Goal: Book appointment/travel/reservation

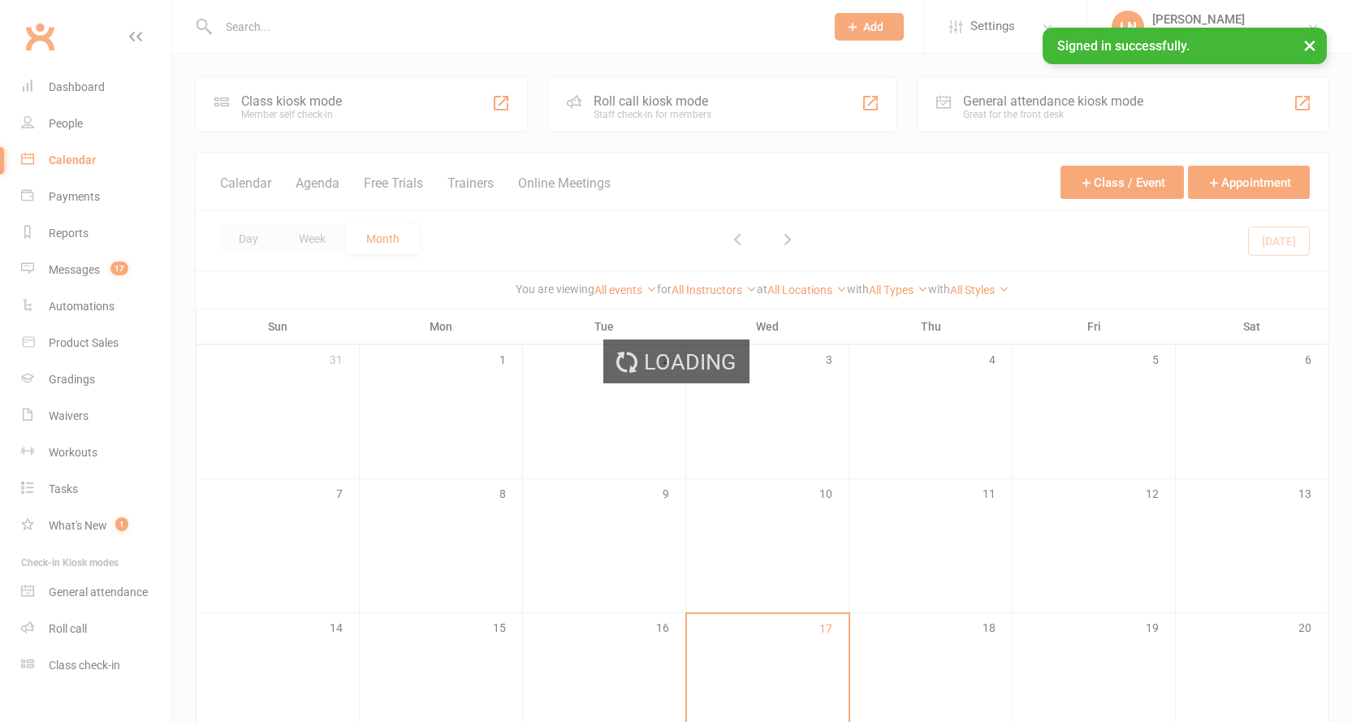
drag, startPoint x: 416, startPoint y: 238, endPoint x: 410, endPoint y: 226, distance: 13.4
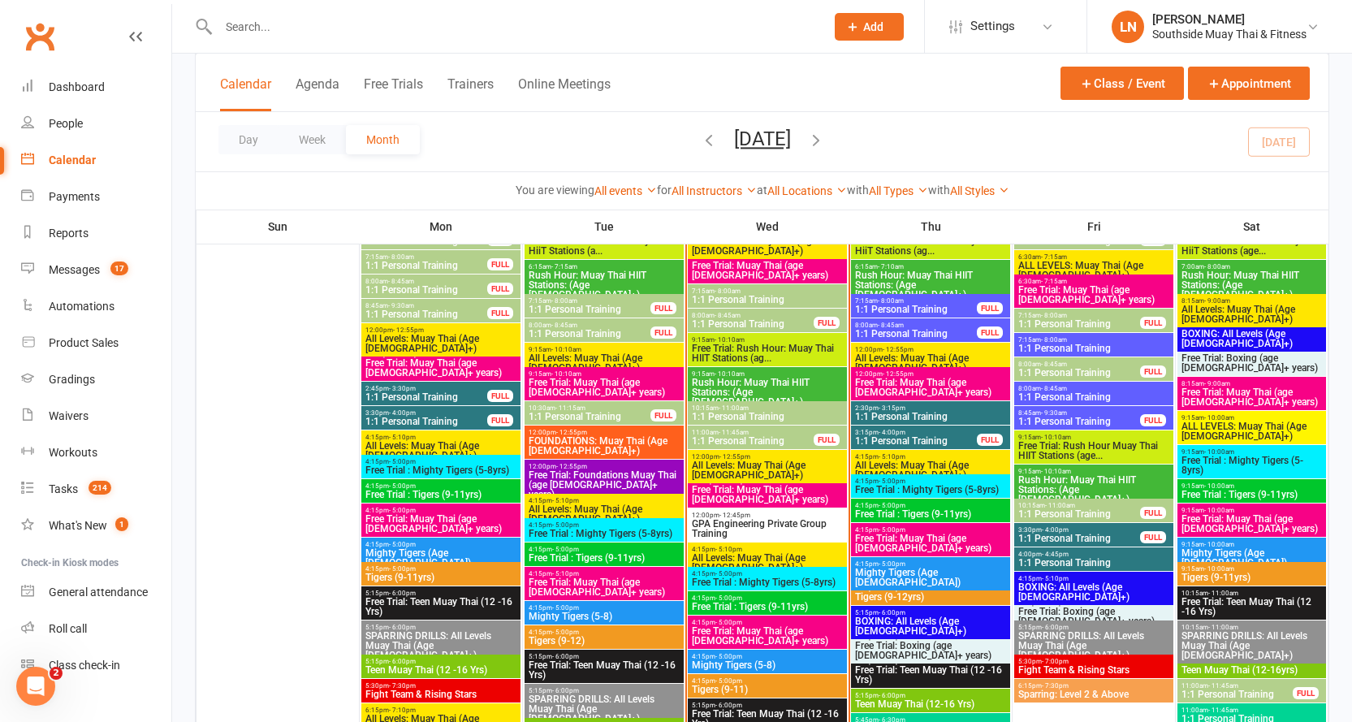
scroll to position [1842, 0]
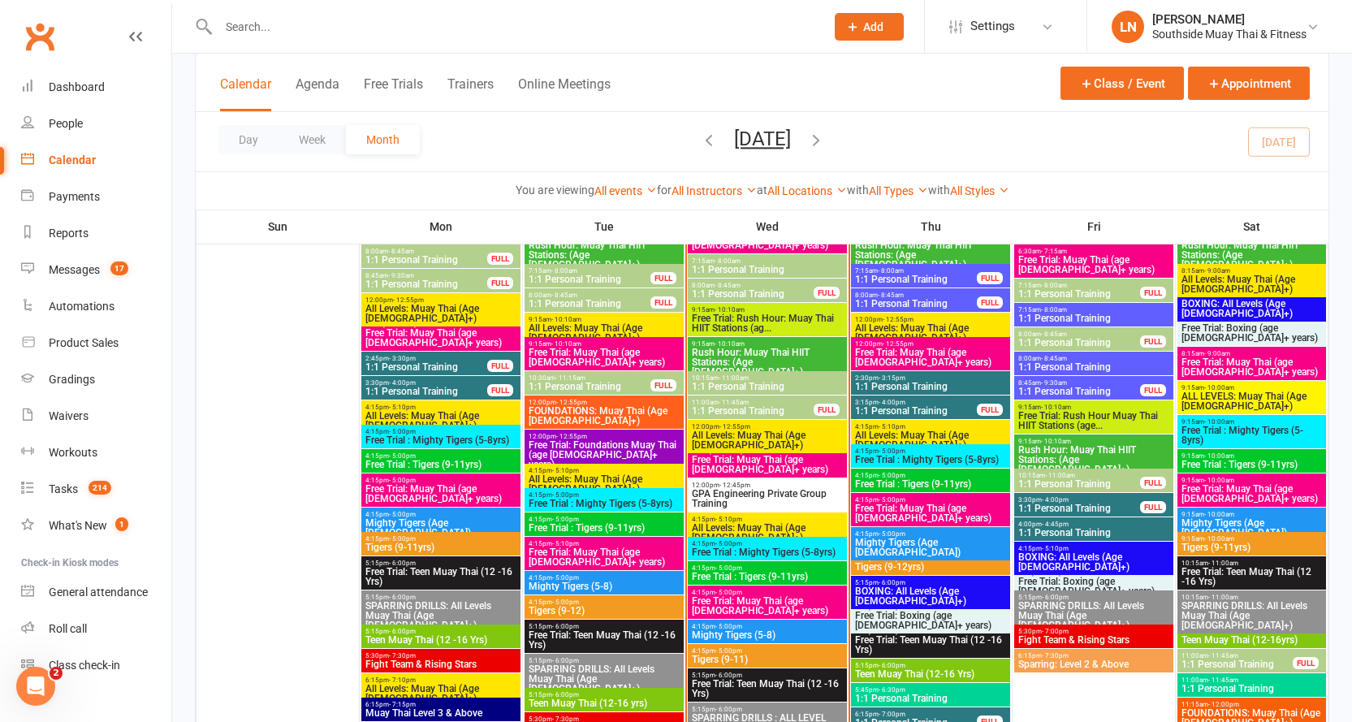
click at [741, 344] on span "- 10:10am" at bounding box center [730, 343] width 30 height 7
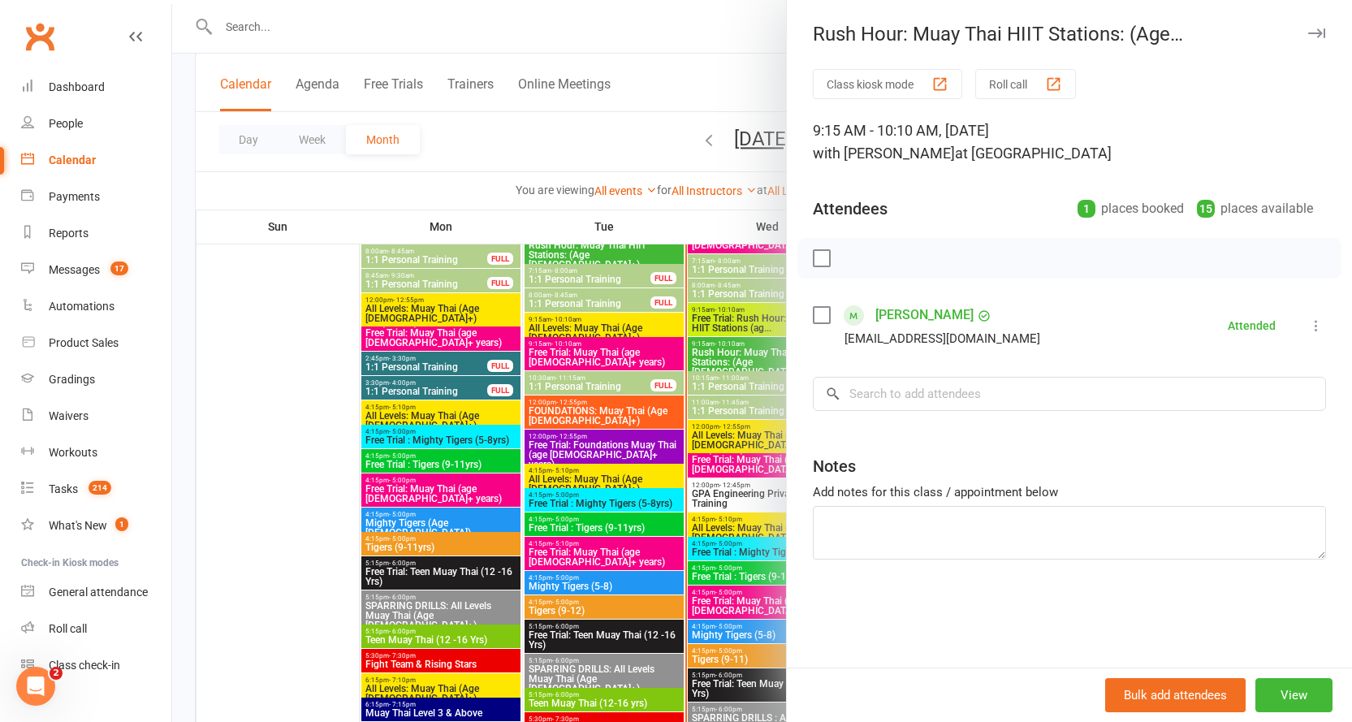
click at [746, 350] on div at bounding box center [762, 361] width 1180 height 722
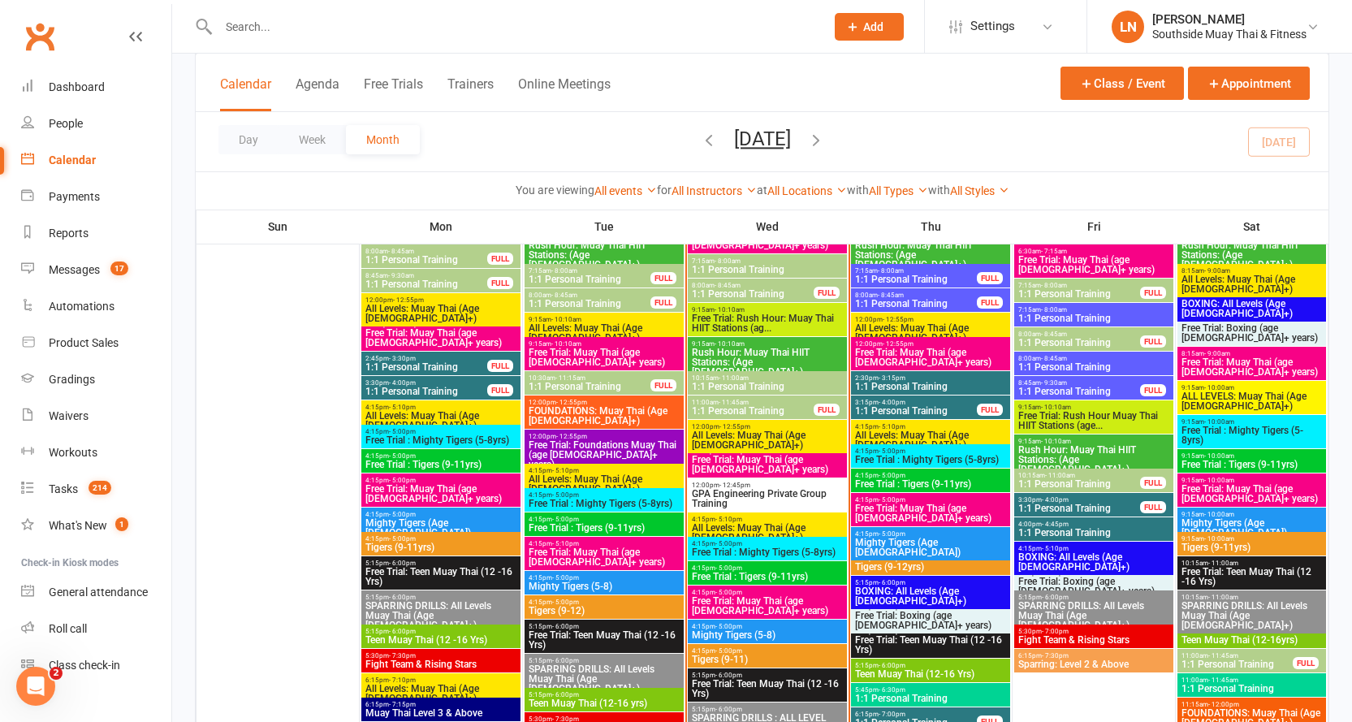
click at [726, 432] on span "All Levels: Muay Thai (Age [DEMOGRAPHIC_DATA]+)" at bounding box center [767, 439] width 153 height 19
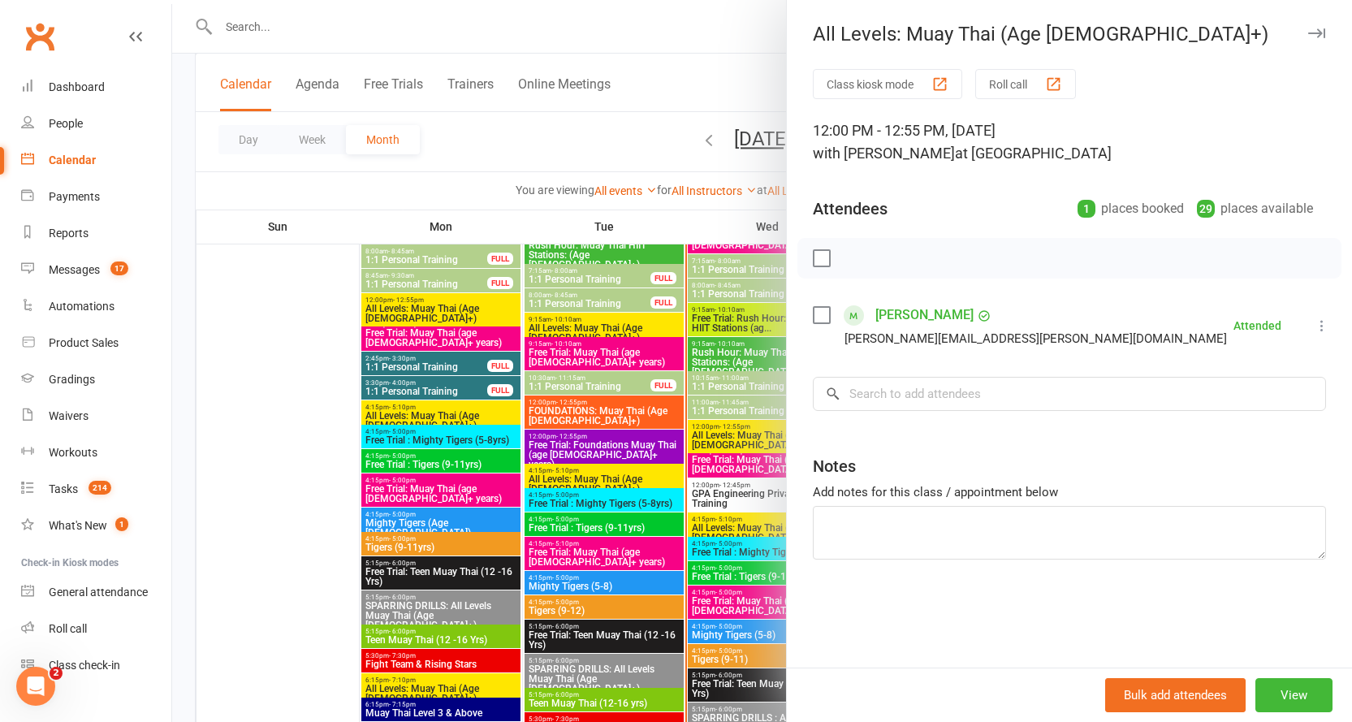
click at [726, 432] on div at bounding box center [762, 361] width 1180 height 722
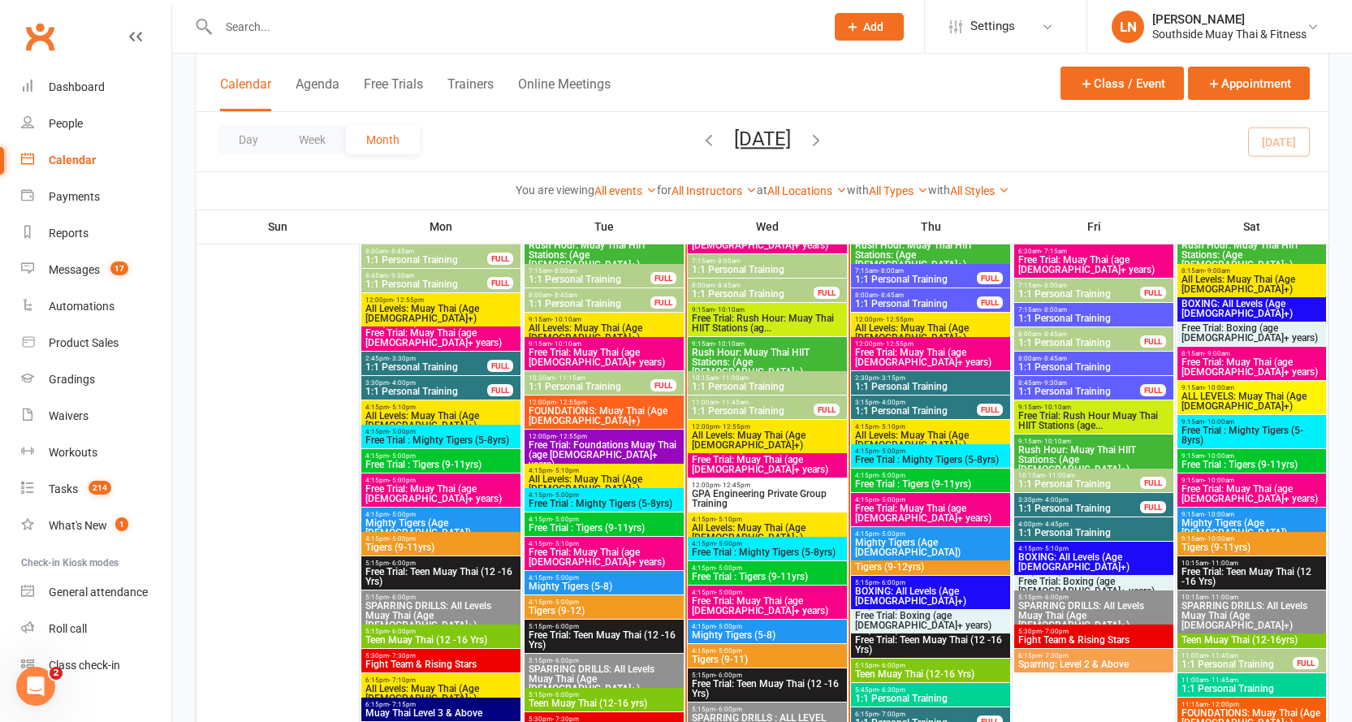
click at [734, 464] on span "Free Trial: Muay Thai (age [DEMOGRAPHIC_DATA]+ years)" at bounding box center [767, 464] width 153 height 19
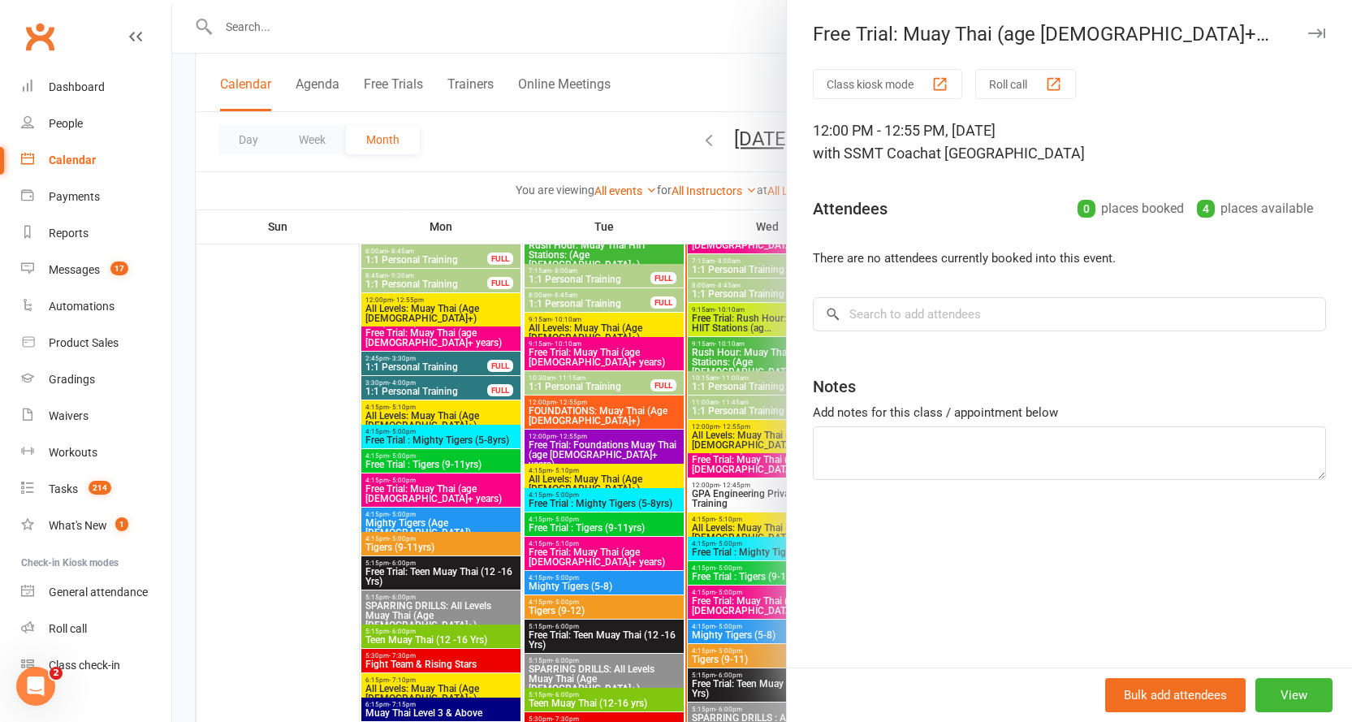
click at [734, 464] on div at bounding box center [762, 361] width 1180 height 722
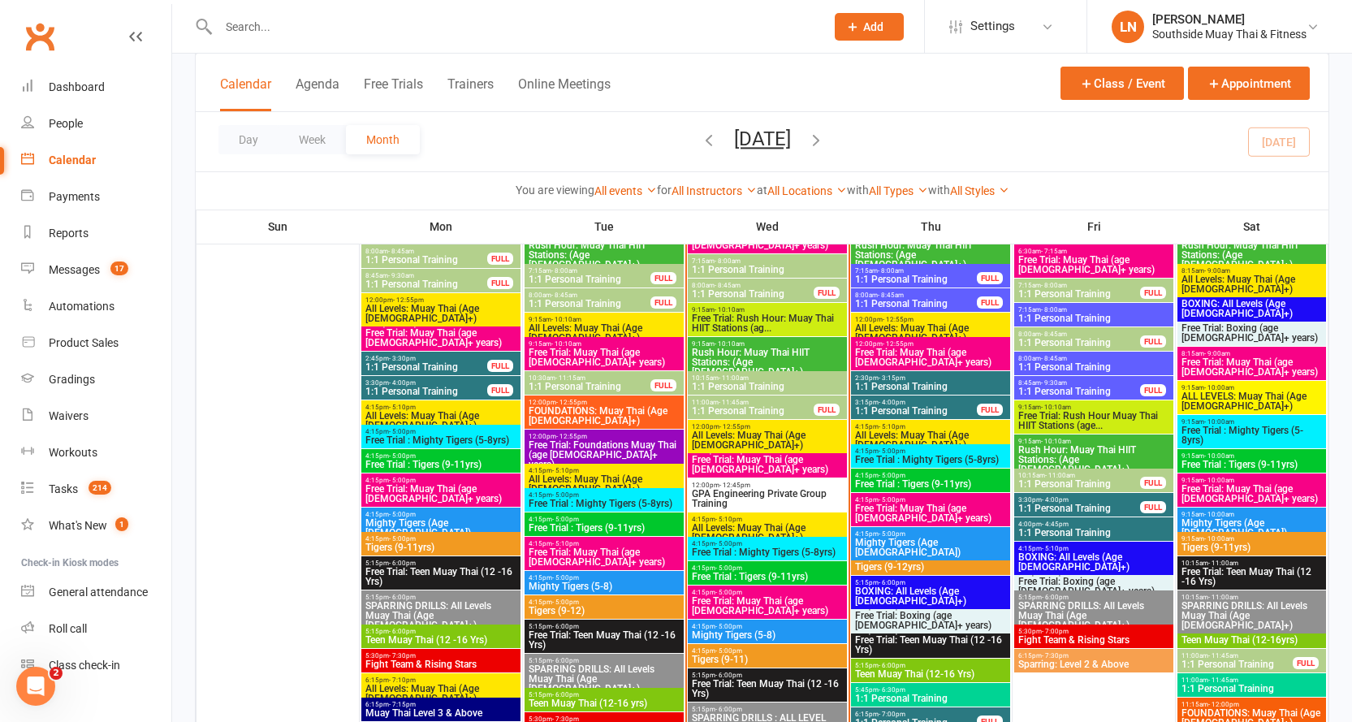
click at [754, 406] on span "1:1 Personal Training" at bounding box center [752, 411] width 123 height 10
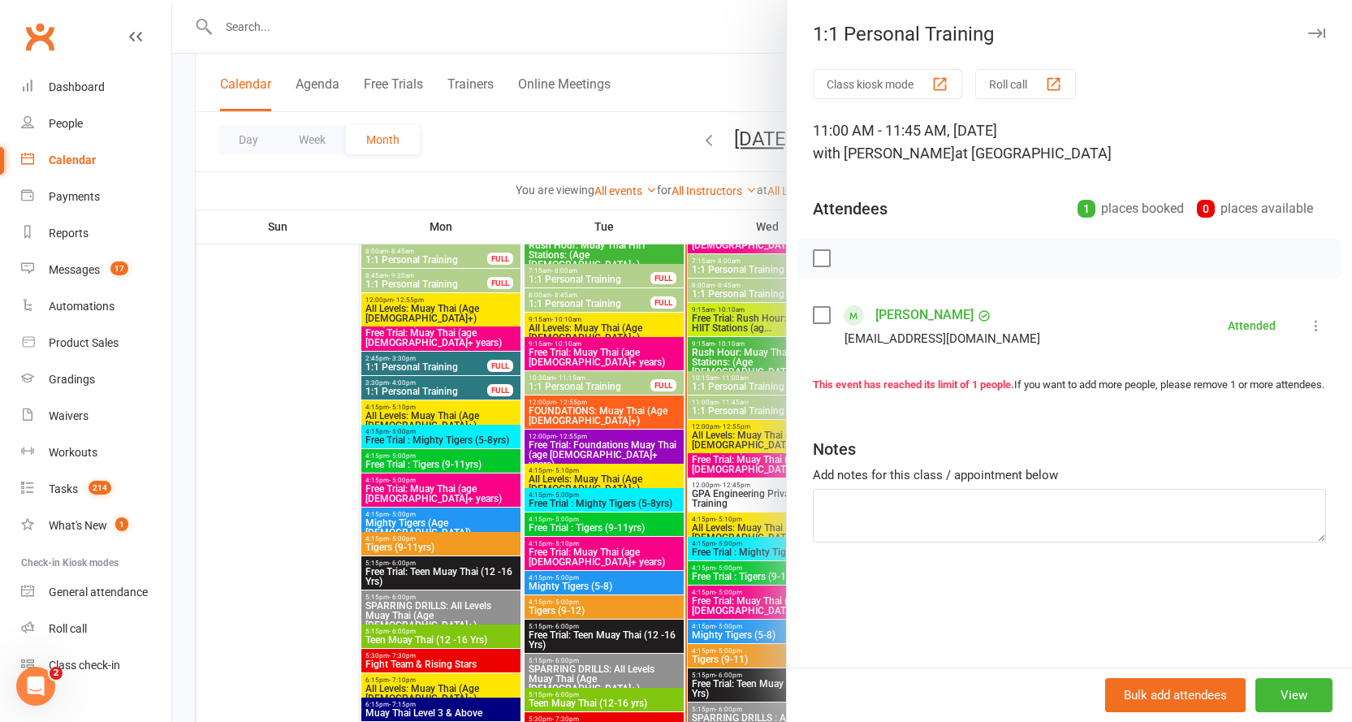
click at [741, 405] on div at bounding box center [762, 361] width 1180 height 722
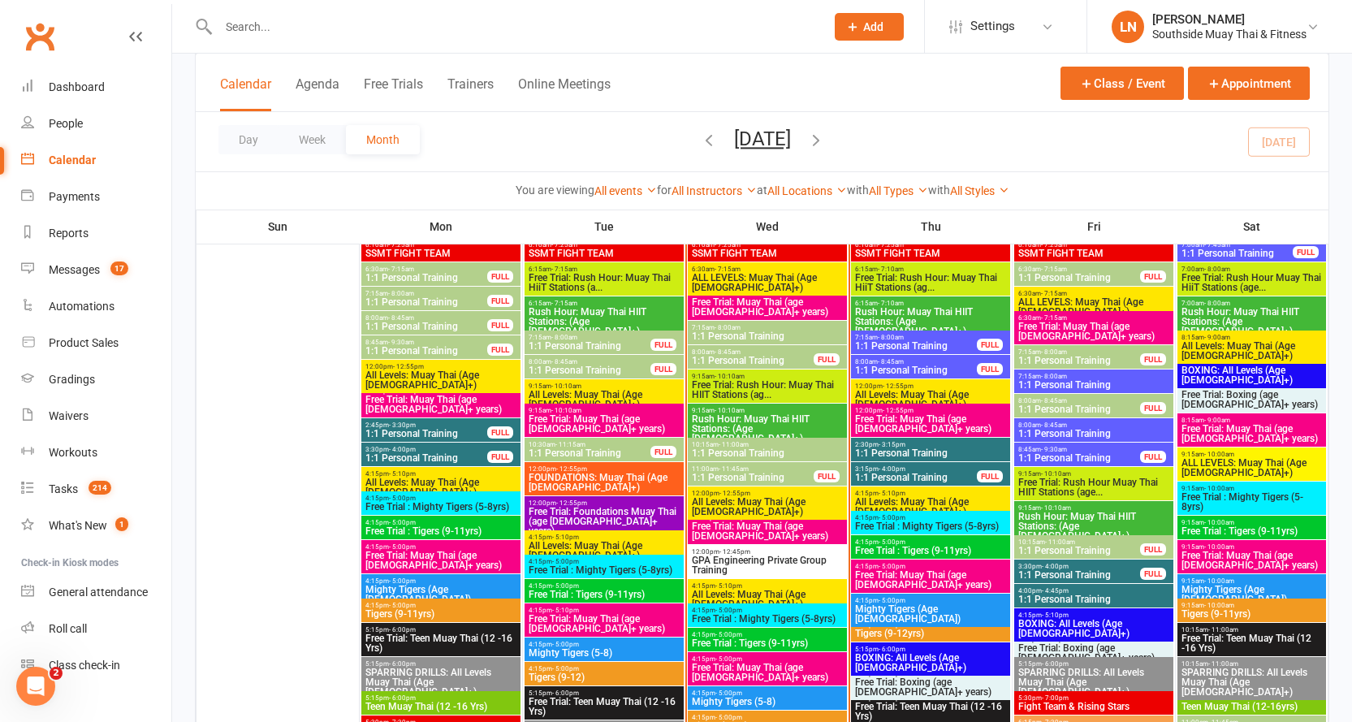
scroll to position [1739, 0]
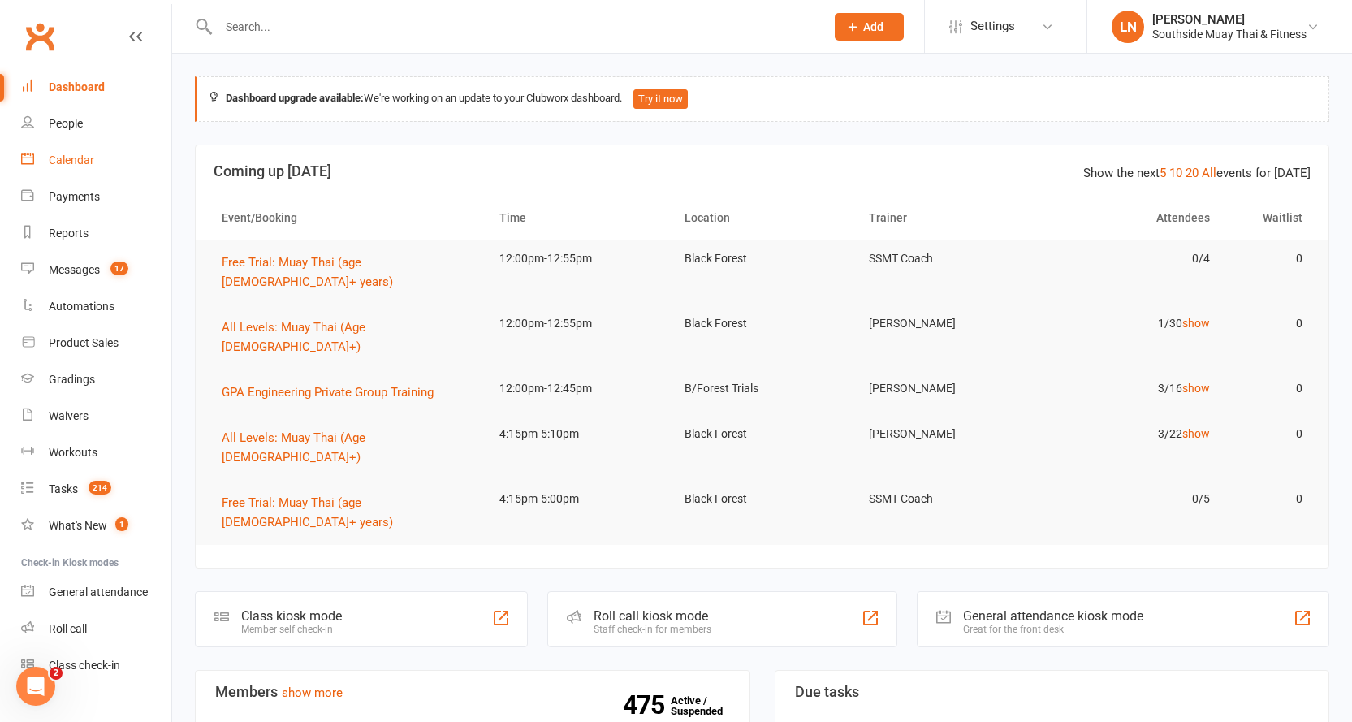
click at [83, 152] on link "Calendar" at bounding box center [96, 160] width 150 height 37
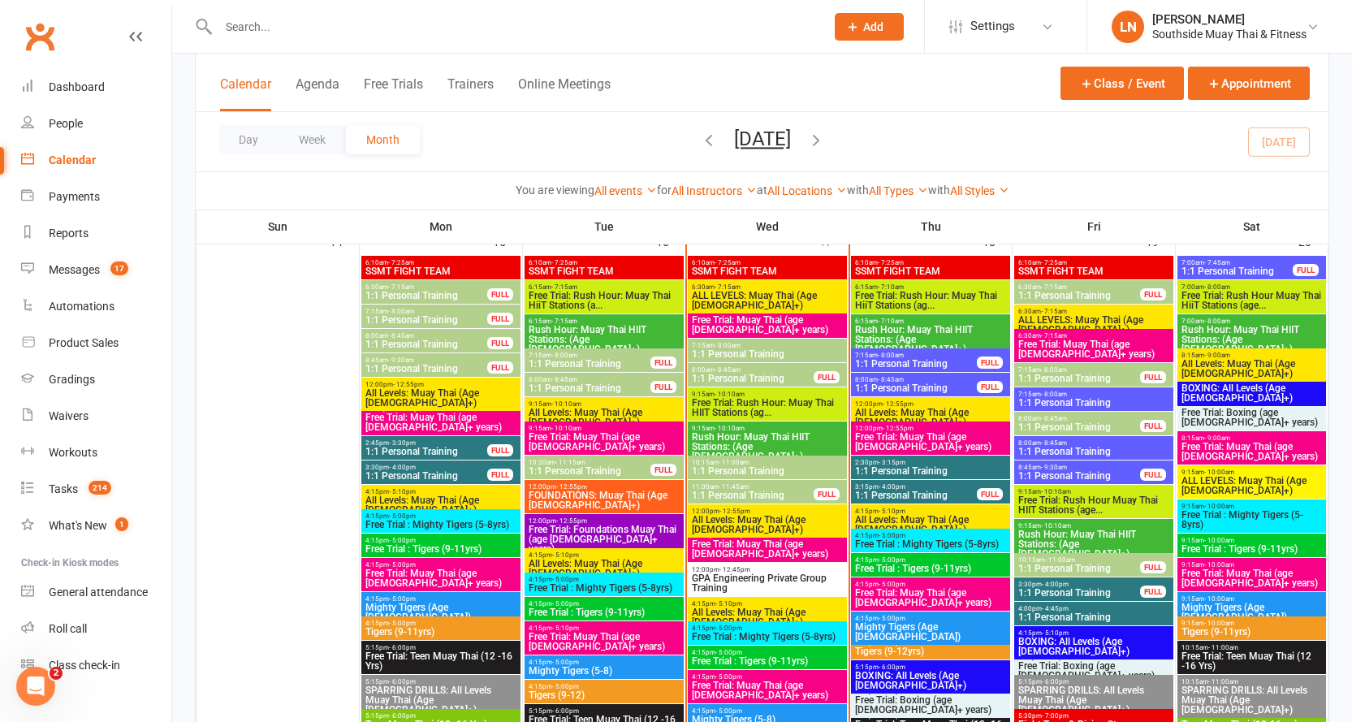
scroll to position [1775, 0]
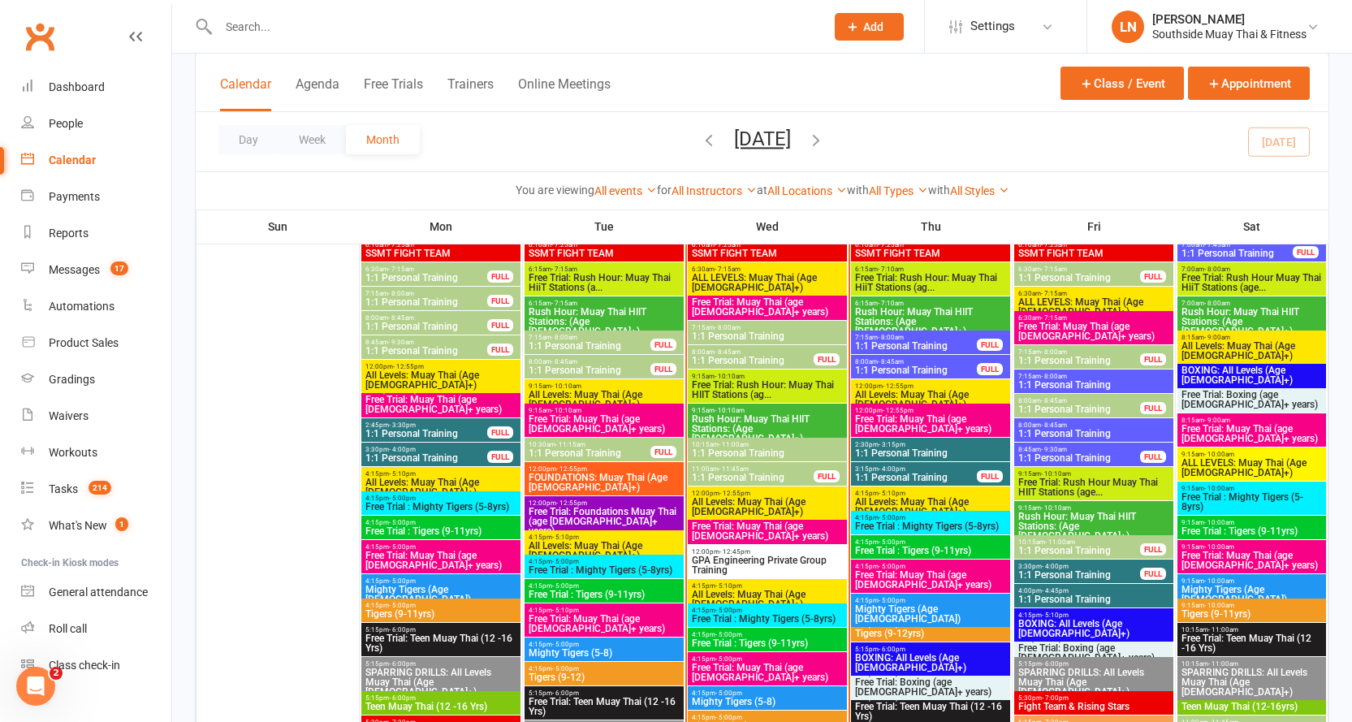
click at [784, 473] on span "1:1 Personal Training" at bounding box center [752, 478] width 123 height 10
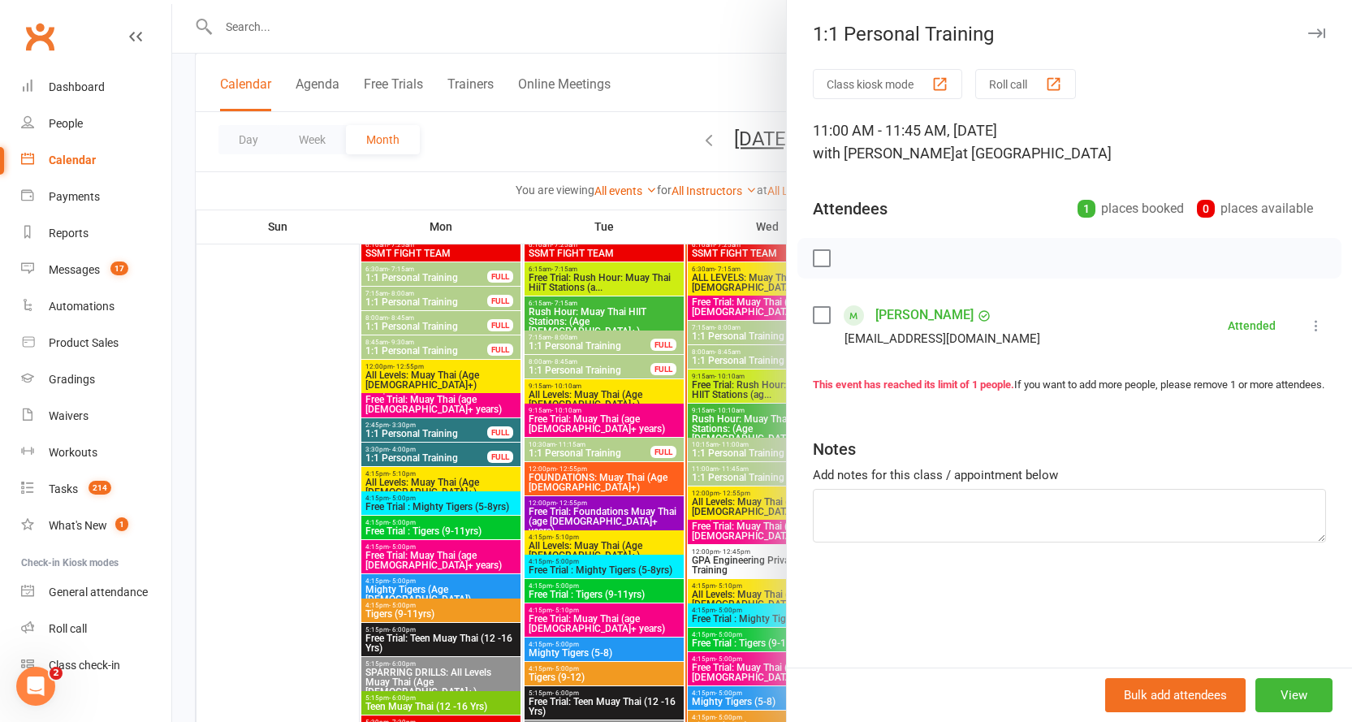
click at [1309, 28] on button "button" at bounding box center [1315, 33] width 19 height 19
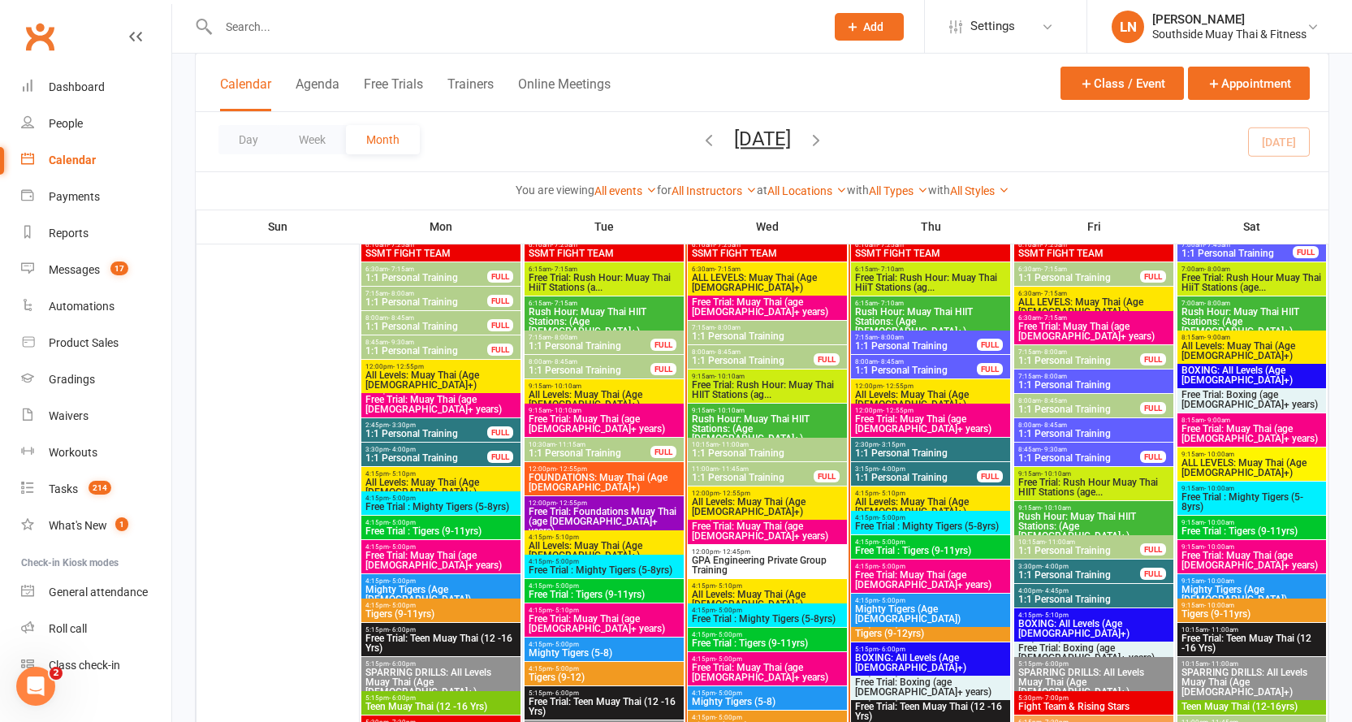
click at [764, 495] on span "12:00pm - 12:55pm" at bounding box center [767, 493] width 153 height 7
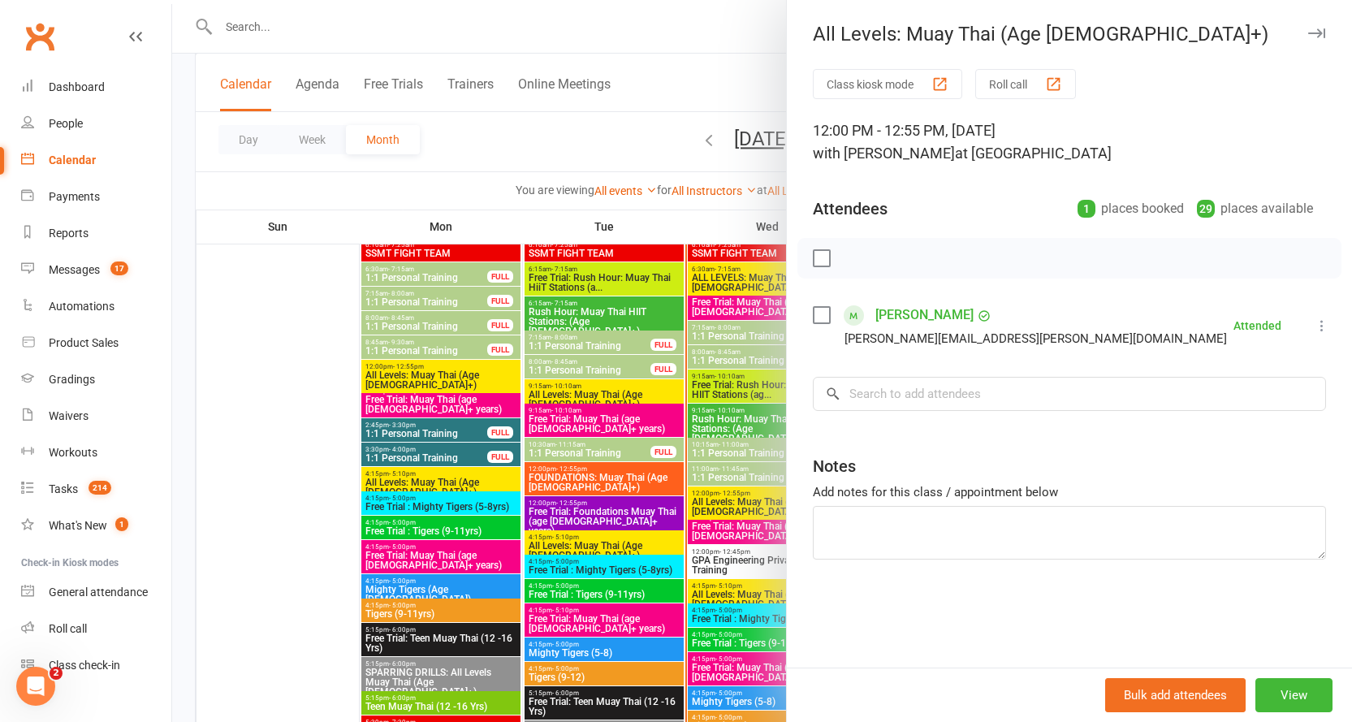
click at [735, 493] on div at bounding box center [762, 361] width 1180 height 722
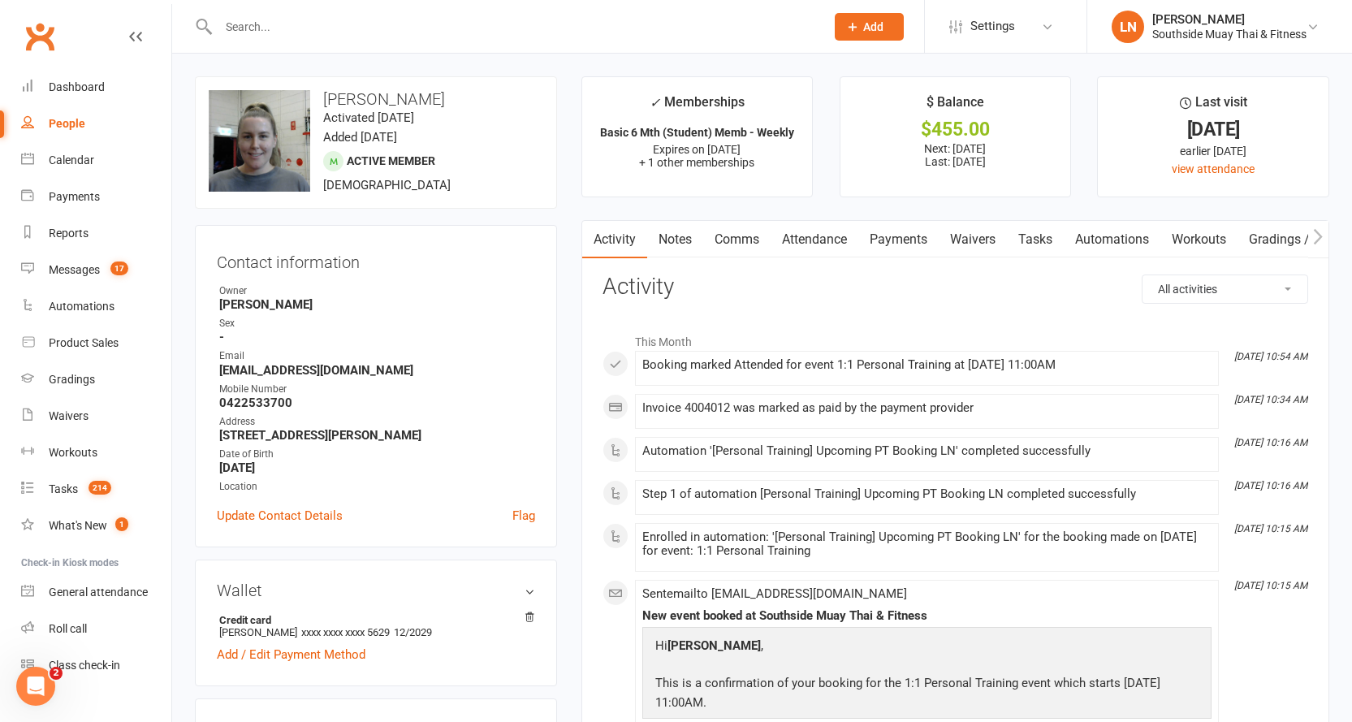
click at [672, 227] on link "Notes" at bounding box center [675, 239] width 56 height 37
